Goal: Task Accomplishment & Management: Manage account settings

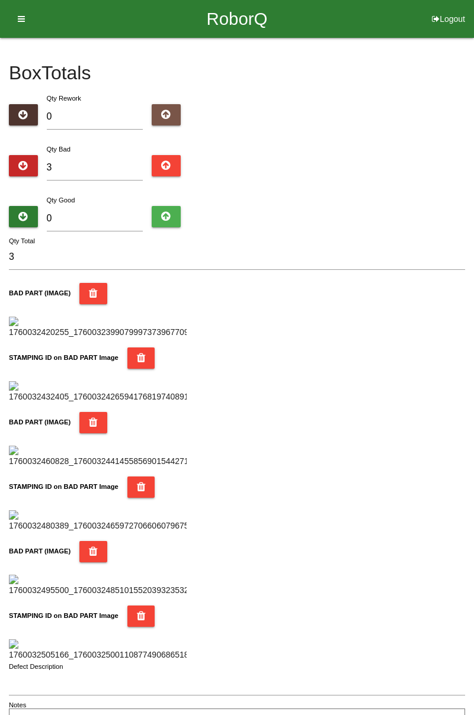
click at [109, 155] on input "3" at bounding box center [95, 167] width 97 height 25
type input "0"
type input "5"
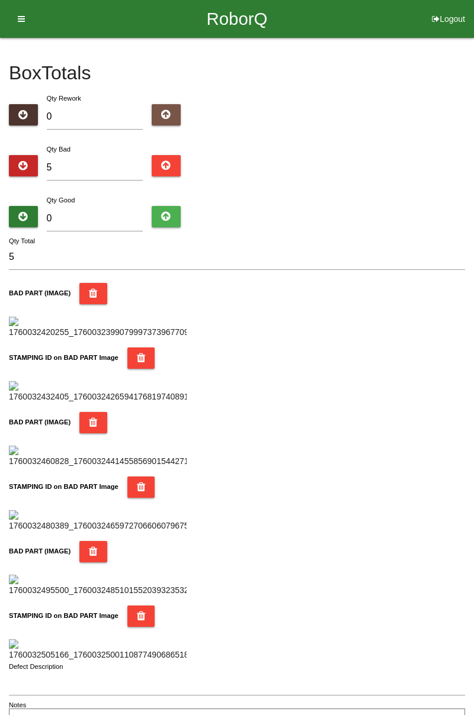
type input "5"
click at [98, 216] on input "0" at bounding box center [95, 218] width 97 height 25
type input "7"
type input "12"
type input "0"
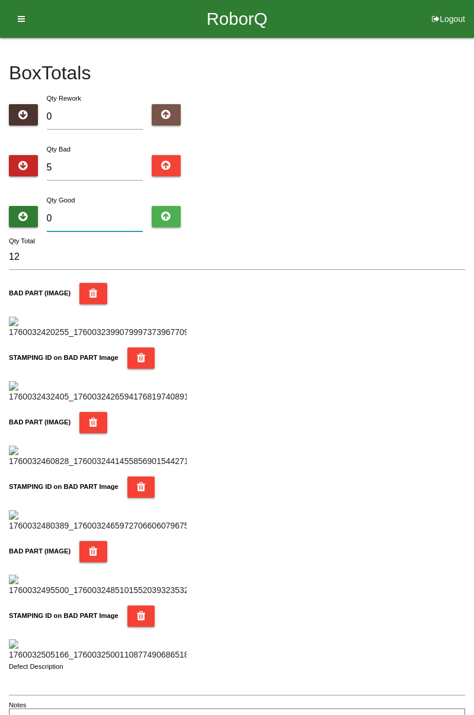
type input "5"
type input "7"
type input "12"
type input "79"
type input "84"
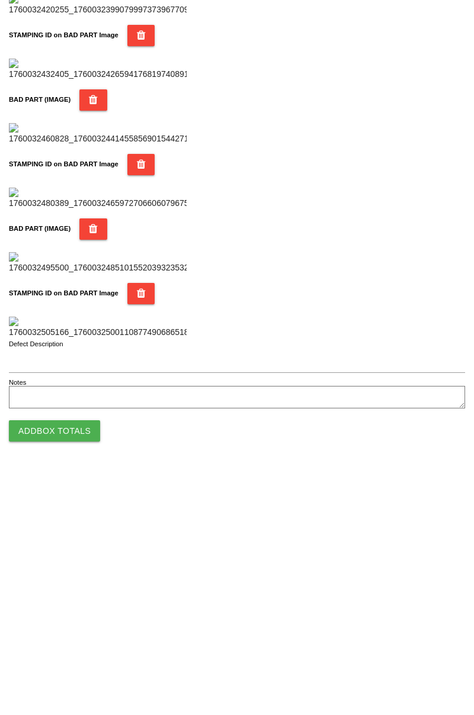
type input "79"
click at [78, 675] on button "Add Box Totals" at bounding box center [54, 675] width 91 height 21
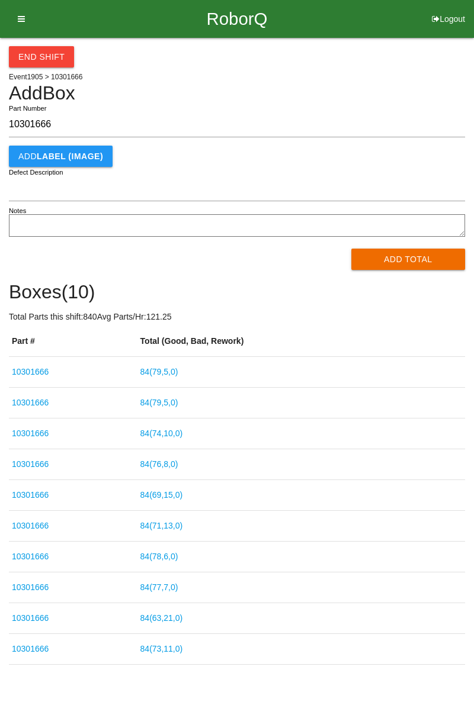
type input "10301666"
click at [396, 255] on button "Add Total" at bounding box center [408, 259] width 114 height 21
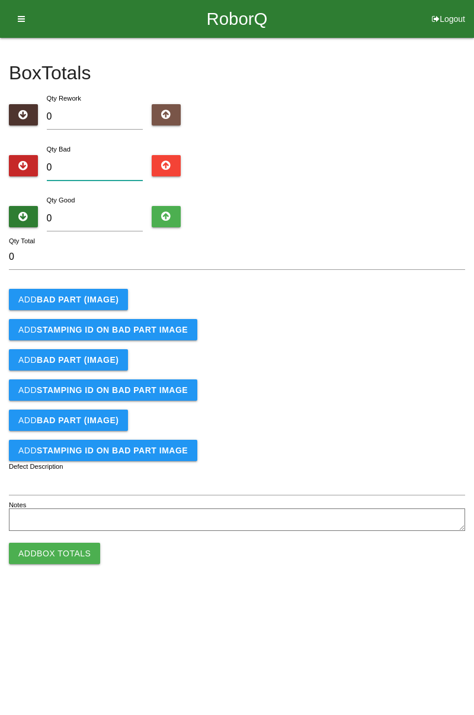
click at [108, 162] on input "0" at bounding box center [95, 167] width 97 height 25
type input "3"
click at [102, 303] on b "BAD PART (IMAGE)" at bounding box center [78, 299] width 82 height 9
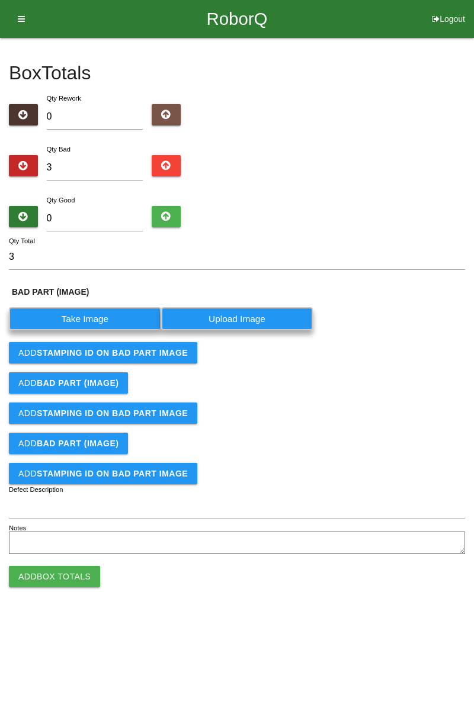
click at [96, 319] on label "Take Image" at bounding box center [85, 318] width 152 height 23
click at [0, 0] on \(IMAGE\) "Take Image" at bounding box center [0, 0] width 0 height 0
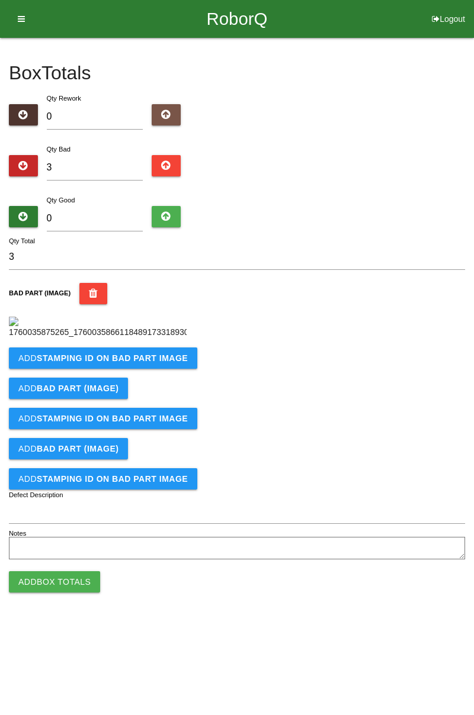
scroll to position [66, 0]
click at [156, 363] on b "STAMPING ID on BAD PART Image" at bounding box center [112, 358] width 151 height 9
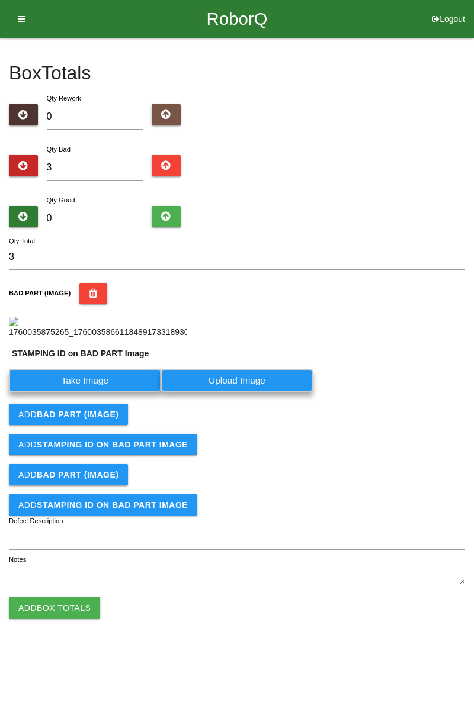
click at [92, 392] on label "Take Image" at bounding box center [85, 380] width 152 height 23
click at [0, 0] on PART "Take Image" at bounding box center [0, 0] width 0 height 0
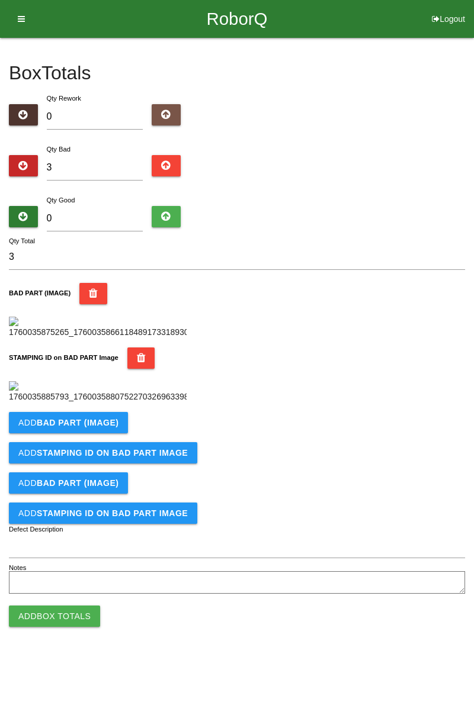
scroll to position [261, 0]
click at [101, 434] on button "Add BAD PART (IMAGE)" at bounding box center [68, 422] width 119 height 21
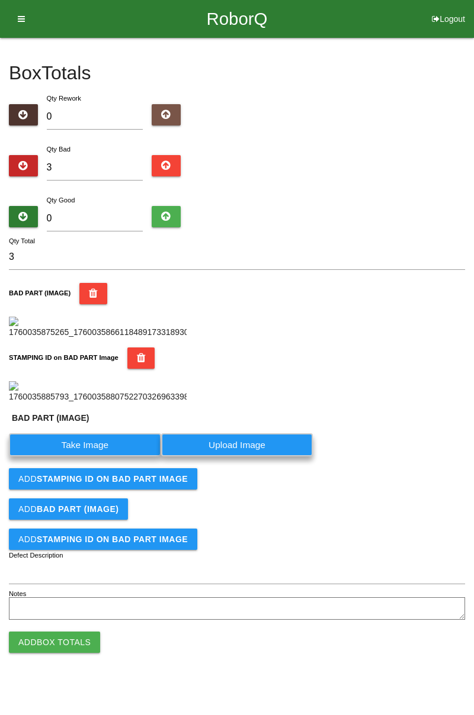
click at [102, 457] on label "Take Image" at bounding box center [85, 445] width 152 height 23
click at [0, 0] on \(IMAGE\) "Take Image" at bounding box center [0, 0] width 0 height 0
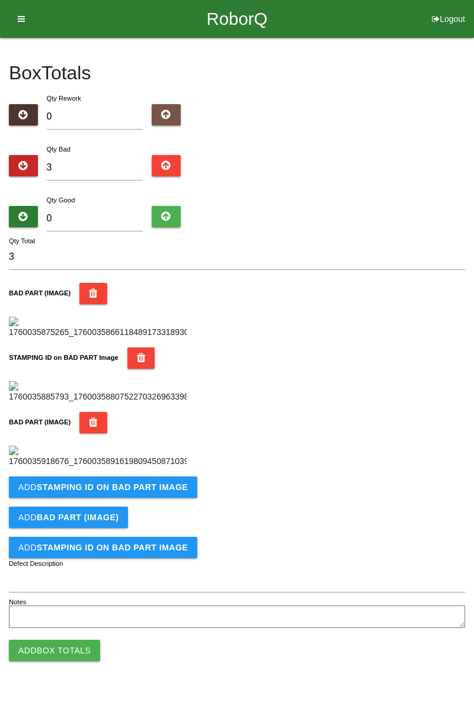
scroll to position [455, 0]
click at [130, 498] on button "Add STAMPING ID on BAD PART Image" at bounding box center [103, 487] width 188 height 21
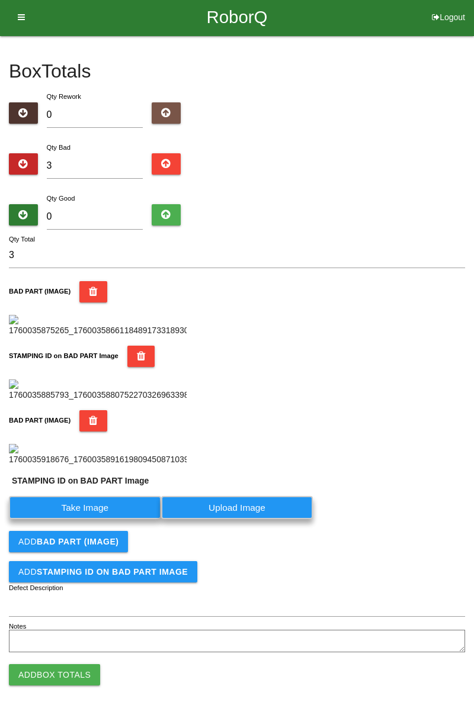
click at [87, 519] on label "Take Image" at bounding box center [85, 507] width 152 height 23
click at [0, 0] on PART "Take Image" at bounding box center [0, 0] width 0 height 0
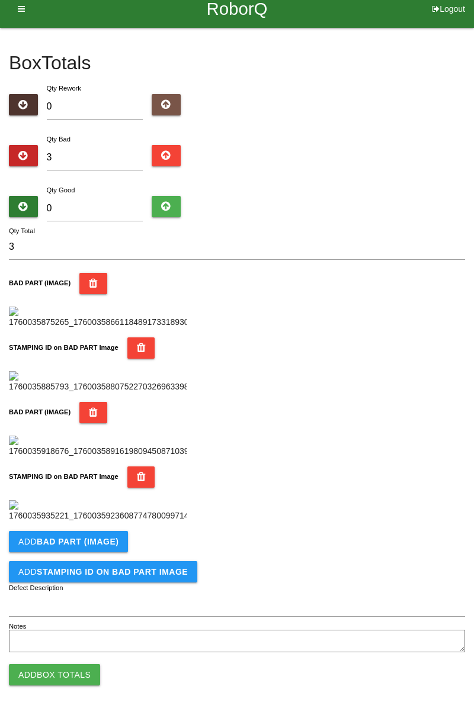
scroll to position [649, 0]
click at [99, 544] on b "BAD PART (IMAGE)" at bounding box center [78, 541] width 82 height 9
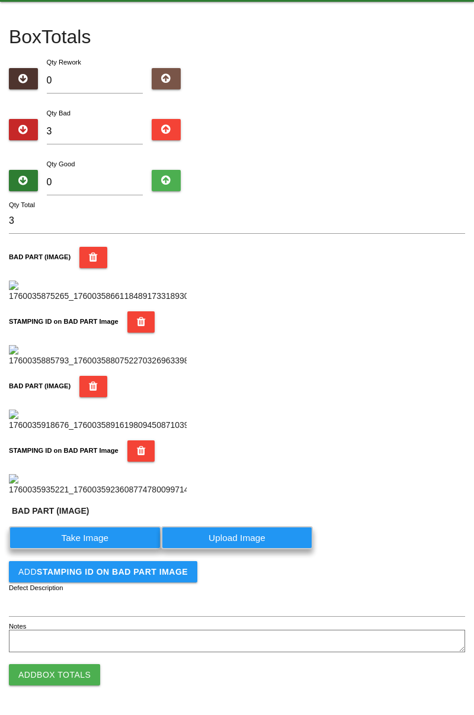
click at [98, 550] on label "Take Image" at bounding box center [85, 538] width 152 height 23
click at [0, 0] on \(IMAGE\) "Take Image" at bounding box center [0, 0] width 0 height 0
click at [115, 550] on label "Take Image" at bounding box center [85, 538] width 152 height 23
click at [0, 0] on \(IMAGE\) "Take Image" at bounding box center [0, 0] width 0 height 0
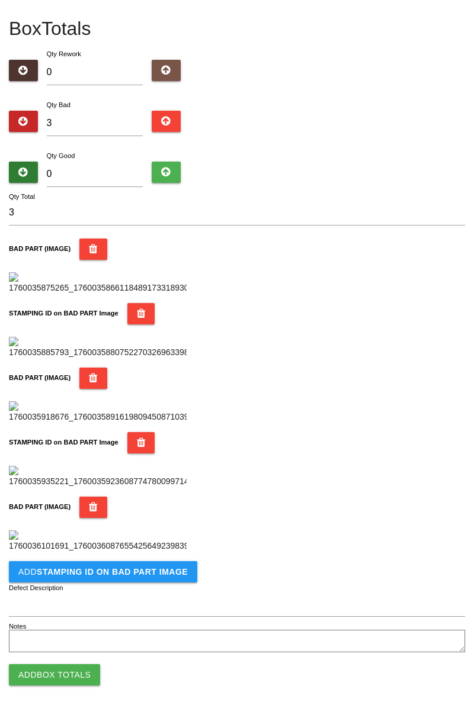
scroll to position [843, 0]
click at [158, 579] on button "Add STAMPING ID on BAD PART Image" at bounding box center [103, 571] width 188 height 21
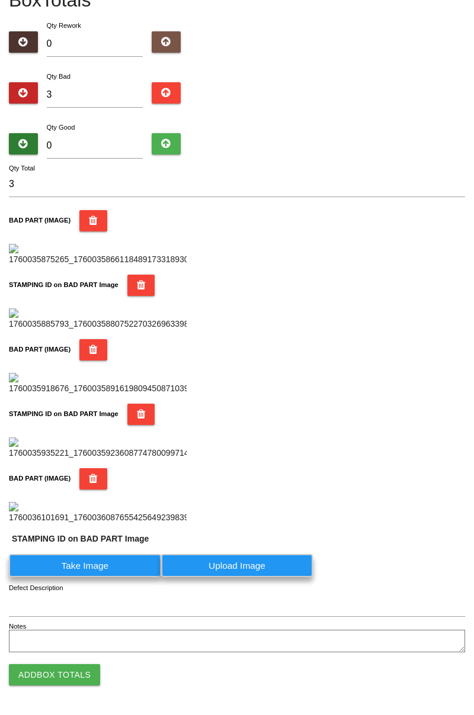
click at [97, 577] on label "Take Image" at bounding box center [85, 565] width 152 height 23
click at [0, 0] on PART "Take Image" at bounding box center [0, 0] width 0 height 0
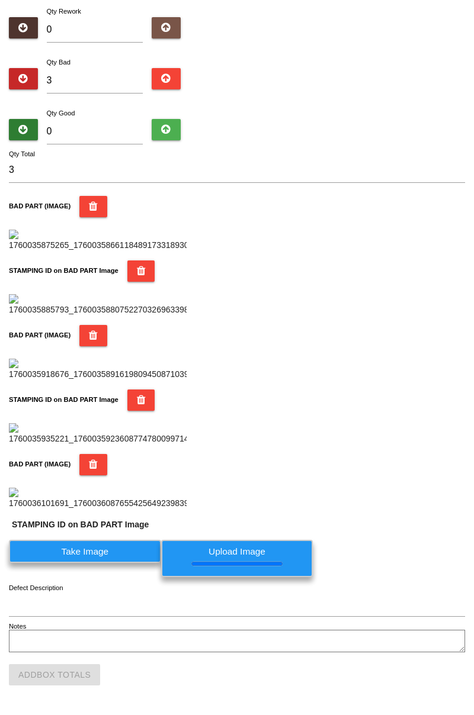
scroll to position [0, 0]
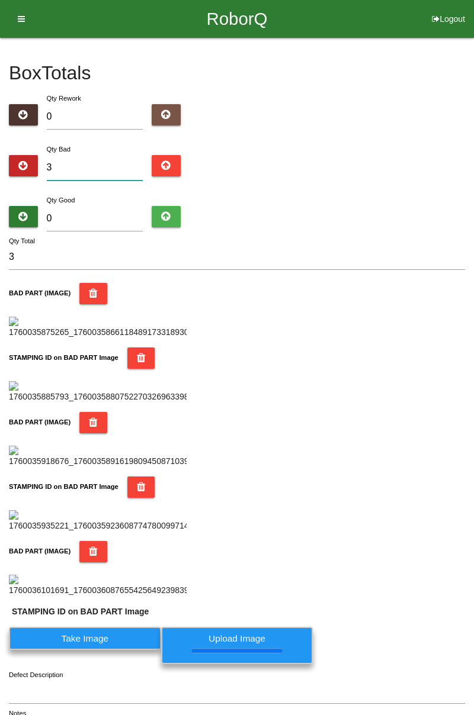
click at [107, 167] on input "3" at bounding box center [95, 167] width 97 height 25
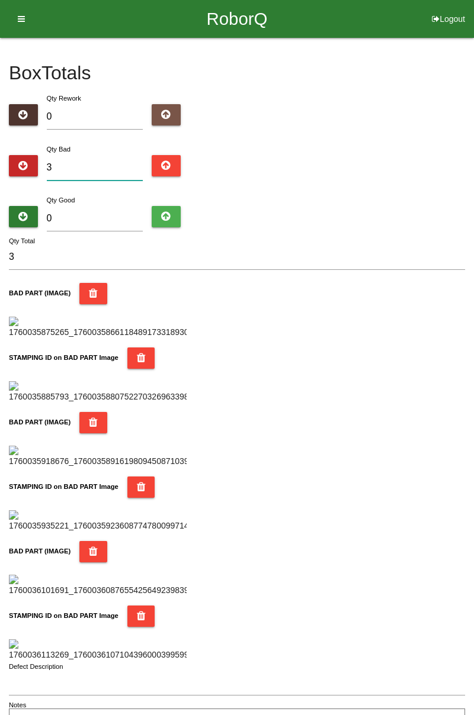
type input "0"
type input "4"
type input "0"
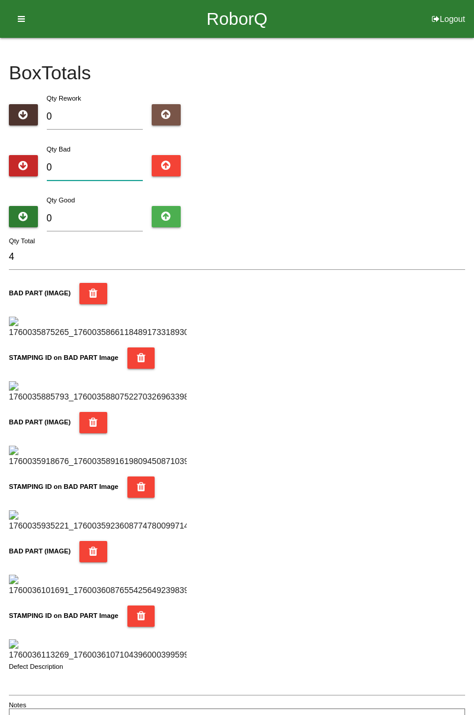
type input "0"
type input "6"
type input "0"
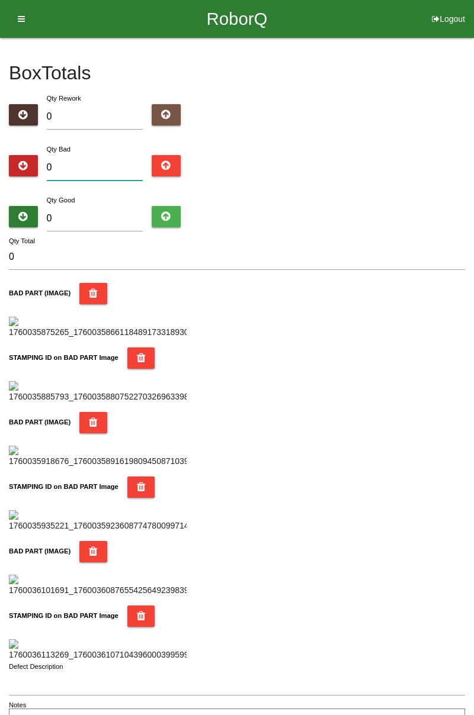
type input "9"
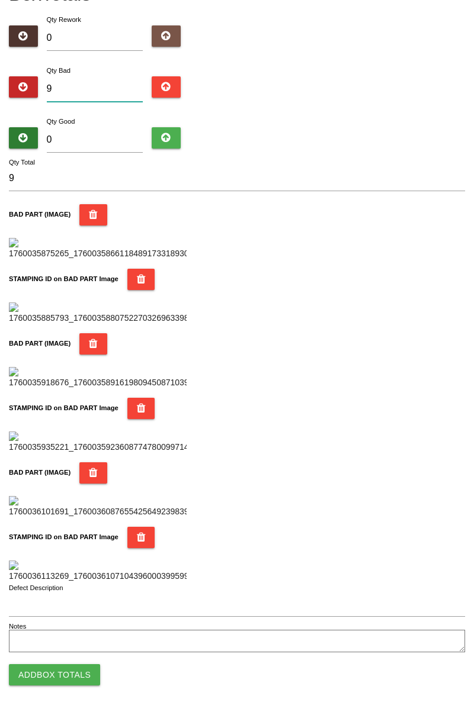
scroll to position [590, 0]
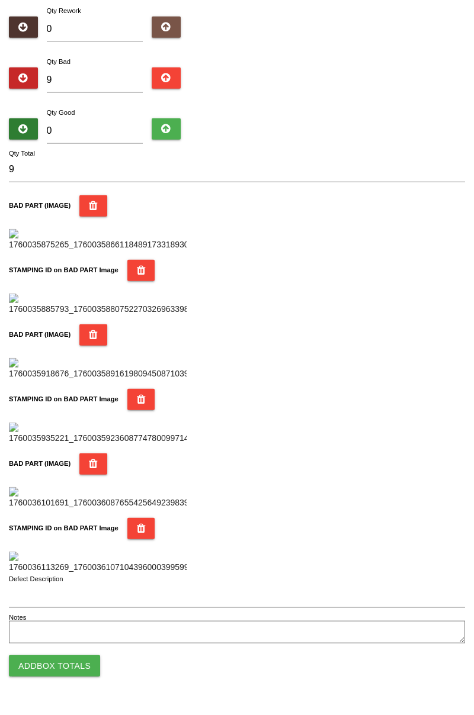
click at [93, 204] on icon "button" at bounding box center [93, 214] width 9 height 21
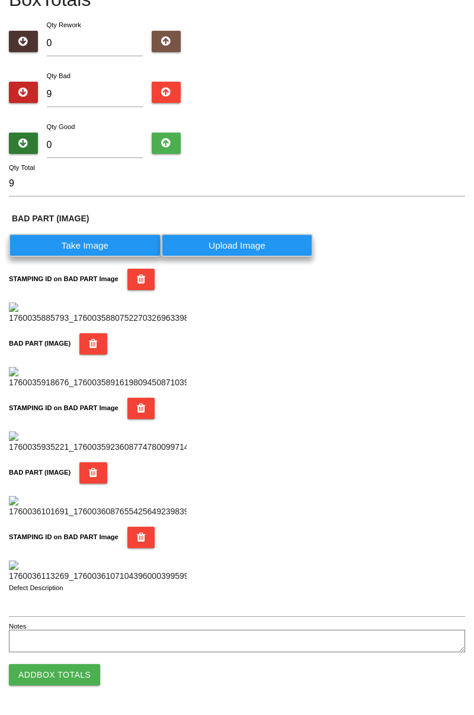
click at [143, 269] on button "STAMPING ID on BAD PART Image" at bounding box center [141, 279] width 28 height 21
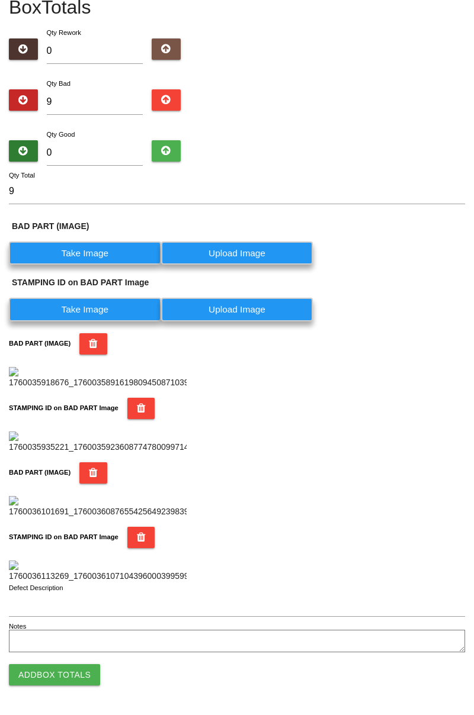
click at [102, 242] on label "Take Image" at bounding box center [85, 253] width 152 height 23
click at [0, 0] on \(IMAGE\) "Take Image" at bounding box center [0, 0] width 0 height 0
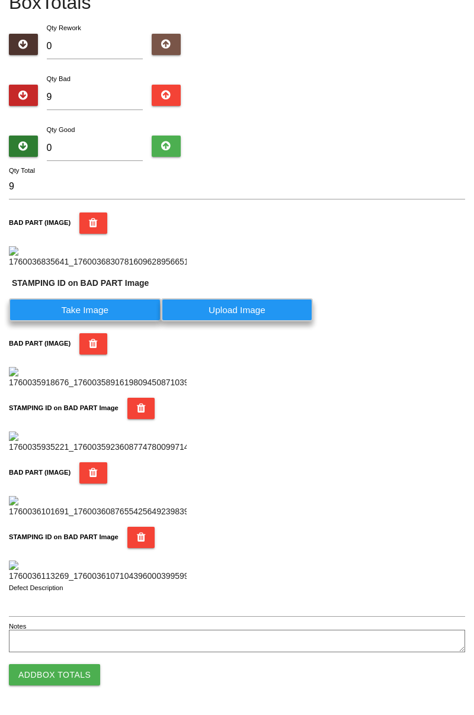
click at [114, 322] on label "Take Image" at bounding box center [85, 310] width 152 height 23
click at [0, 0] on PART "Take Image" at bounding box center [0, 0] width 0 height 0
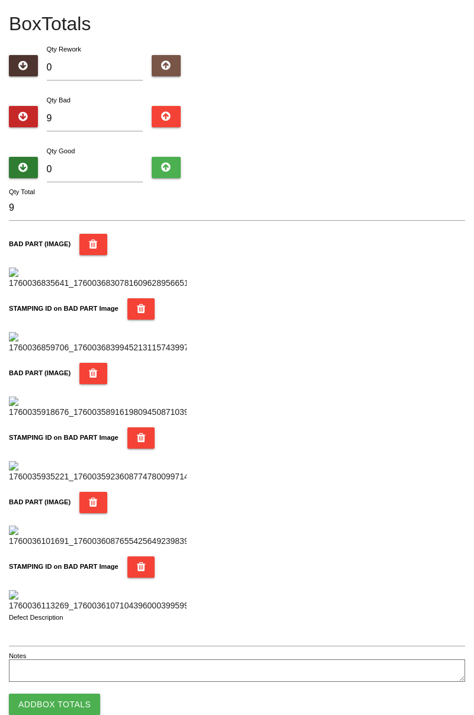
scroll to position [0, 0]
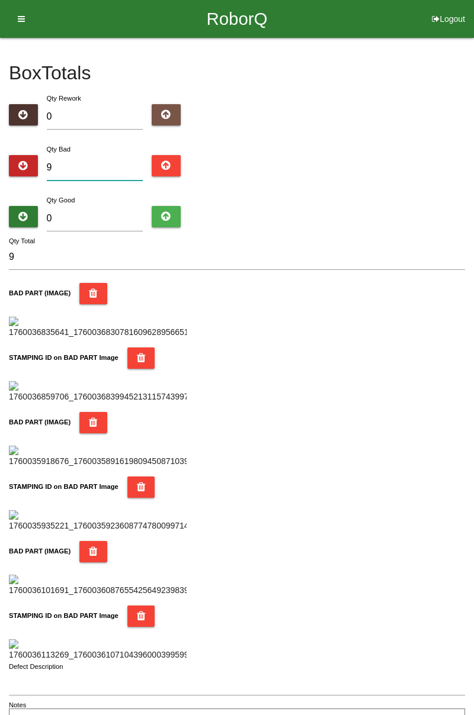
click at [82, 156] on input "9" at bounding box center [95, 167] width 97 height 25
type input "0"
type input "1"
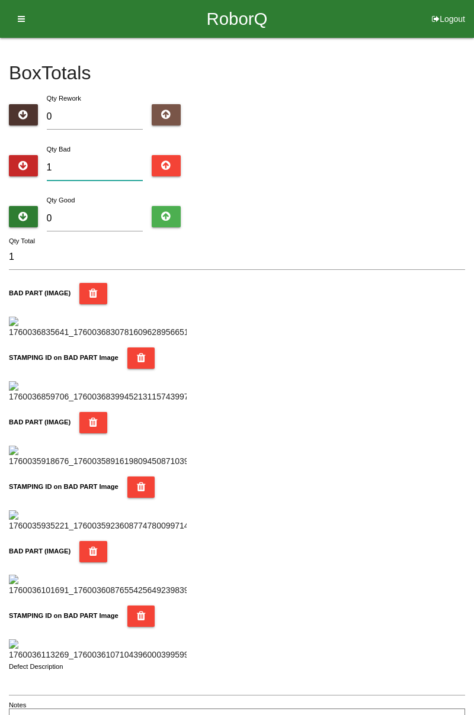
type input "11"
type input "1"
type input "11"
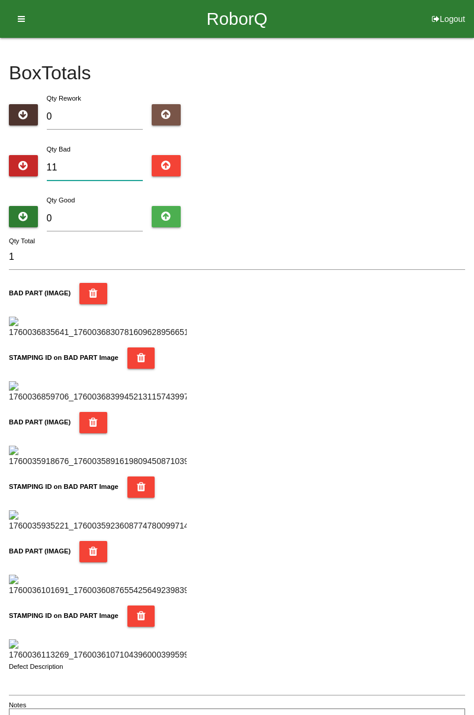
type input "11"
click at [118, 206] on input "0" at bounding box center [95, 218] width 97 height 25
type input "7"
type input "18"
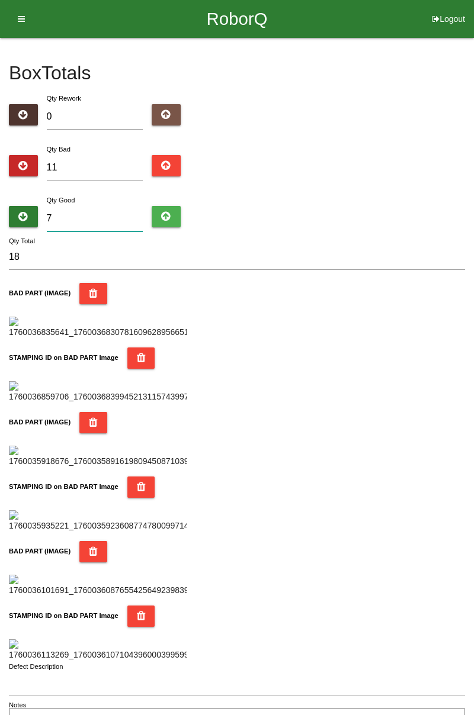
type input "73"
type input "84"
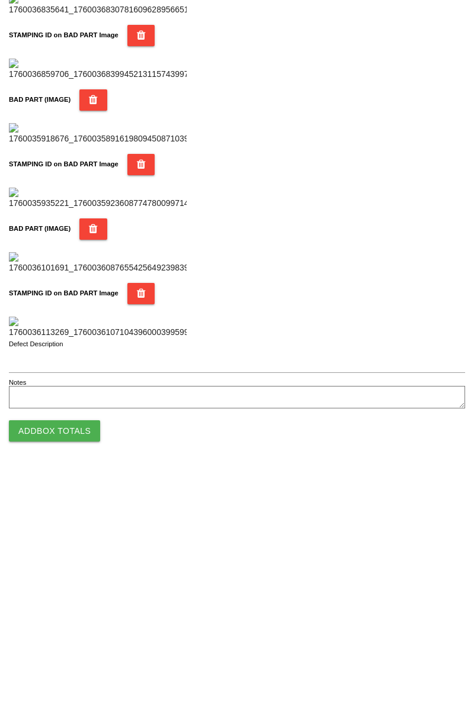
type input "73"
click at [78, 679] on button "Add Box Totals" at bounding box center [54, 675] width 91 height 21
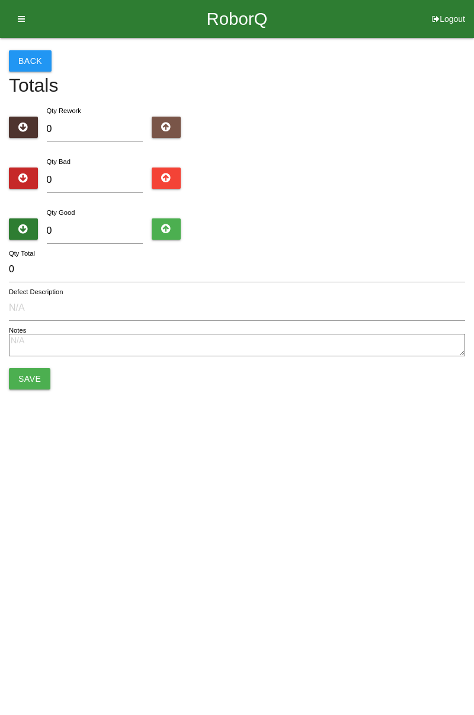
type input "5"
type input "79"
type input "84"
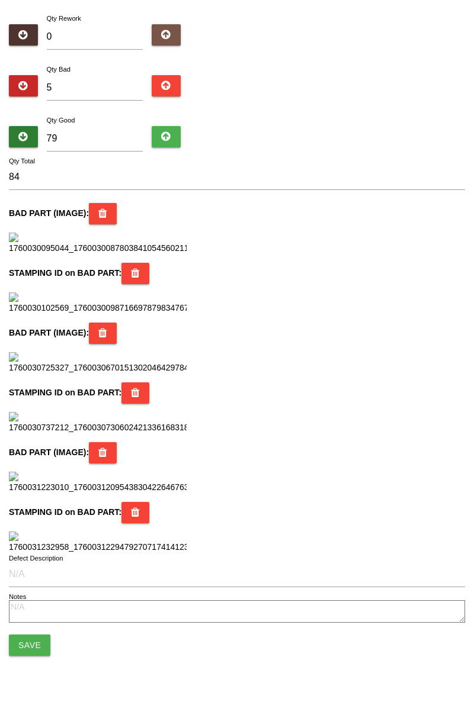
scroll to position [1052, 0]
click at [36, 649] on button "Save" at bounding box center [29, 645] width 41 height 21
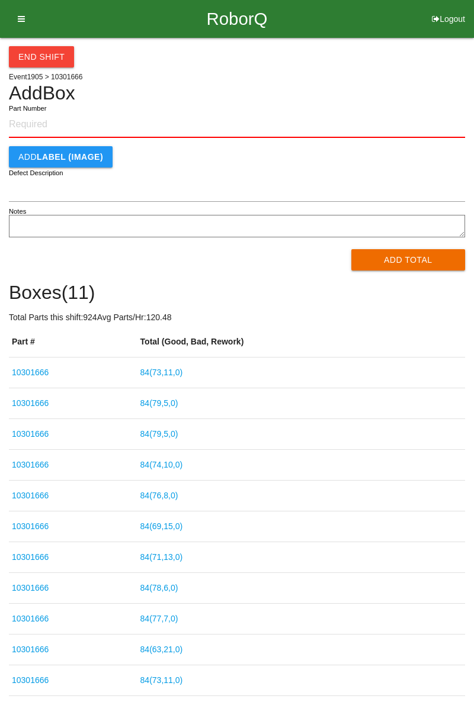
click at [46, 62] on button "End Shift" at bounding box center [41, 56] width 65 height 21
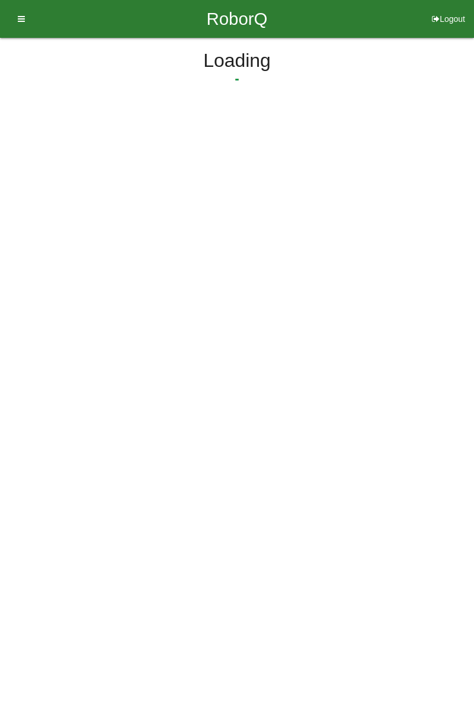
select select "3"
select select "35"
select select "2"
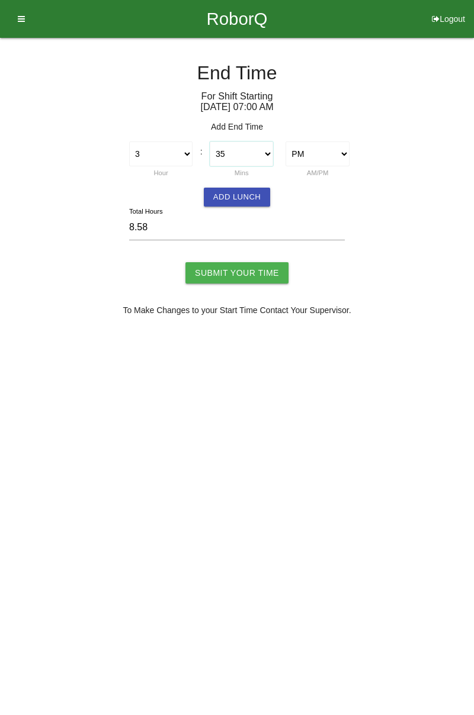
click at [269, 153] on select "00 01 02 03 04 05 06 07 08 09 10 11 12 13 14 15 16 17 18 19 20 21 22 23 24 25 2…" at bounding box center [241, 154] width 63 height 25
select select "30"
click at [210, 142] on select "00 01 02 03 04 05 06 07 08 09 10 11 12 13 14 15 16 17 18 19 20 21 22 23 24 25 2…" at bounding box center [241, 154] width 63 height 25
type input "8.50"
click at [245, 192] on button "Add Lunch" at bounding box center [237, 197] width 66 height 19
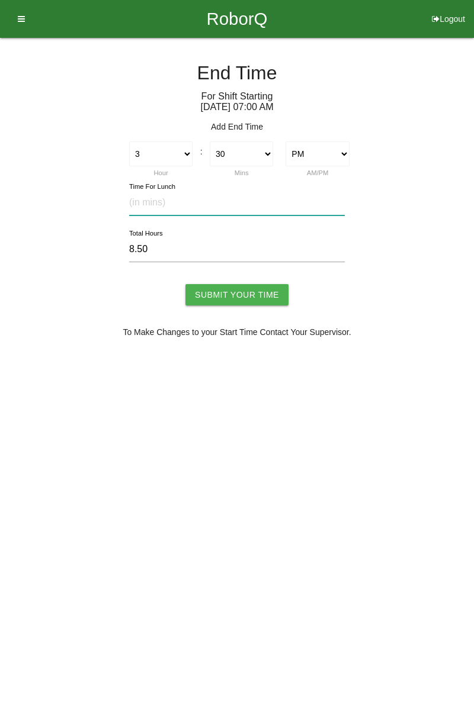
click at [185, 199] on input "text" at bounding box center [237, 202] width 216 height 25
type input "30"
type input "8.00"
click at [245, 291] on input "Submit Your Time" at bounding box center [236, 294] width 103 height 21
type input "Processing..."
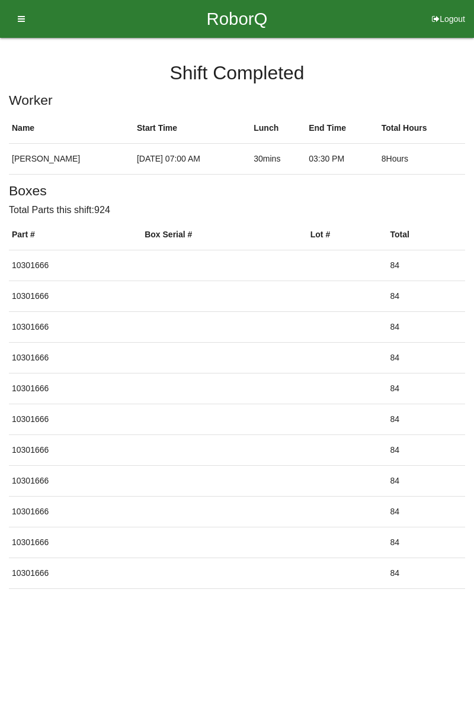
click at [451, 9] on button "Logout" at bounding box center [448, 4] width 51 height 9
select select "Worker"
